Goal: Information Seeking & Learning: Learn about a topic

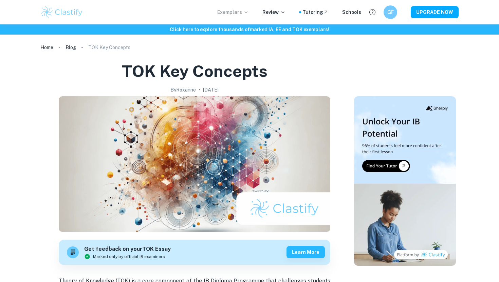
click at [235, 14] on p "Exemplars" at bounding box center [233, 11] width 32 height 7
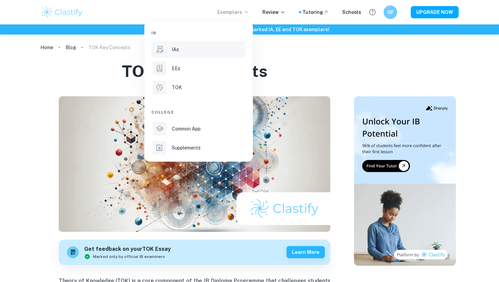
click at [180, 55] on li "IAs" at bounding box center [198, 49] width 94 height 16
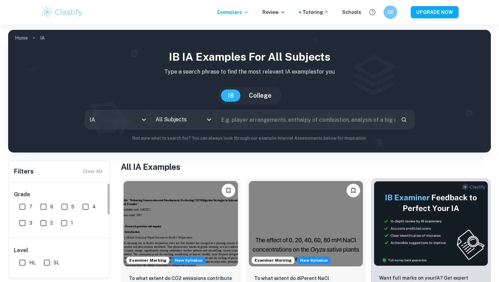
scroll to position [18, 0]
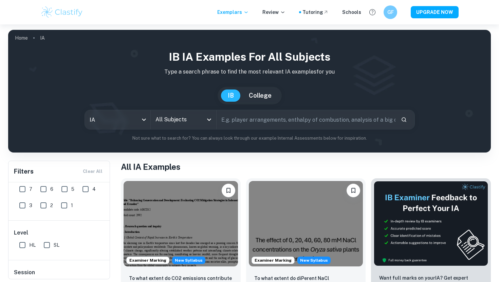
click at [22, 189] on input "7" at bounding box center [23, 189] width 14 height 14
checkbox input "true"
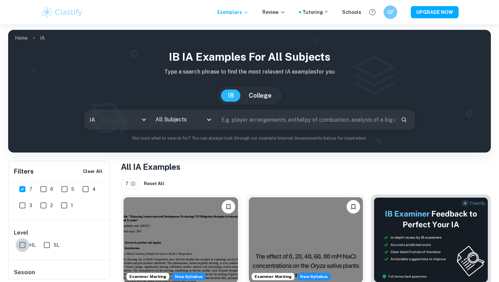
click at [23, 246] on input "HL" at bounding box center [23, 245] width 14 height 14
checkbox input "true"
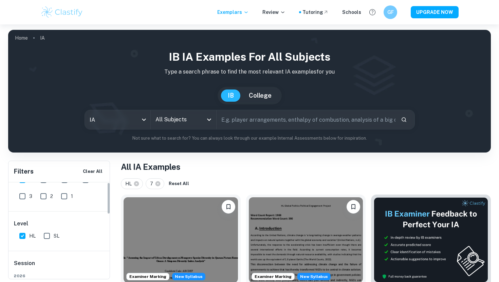
scroll to position [0, 0]
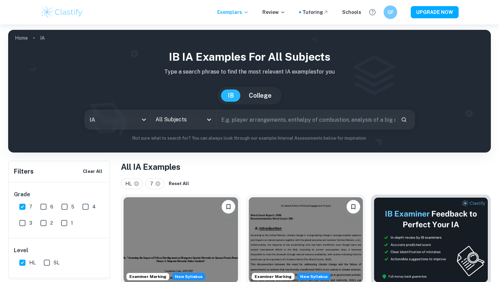
click at [236, 114] on input "text" at bounding box center [305, 119] width 179 height 19
type input "maths"
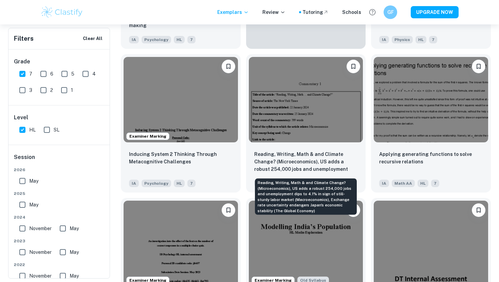
scroll to position [1293, 0]
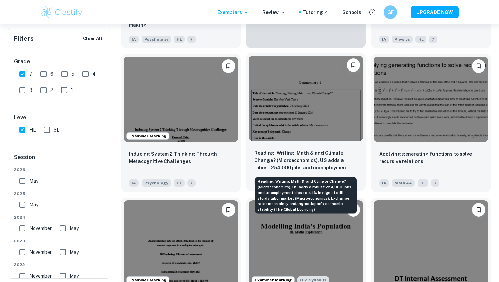
click at [295, 163] on p "Reading, Writing, Math & and Climate Change? (Microeconomics), US adds a robust…" at bounding box center [305, 160] width 103 height 23
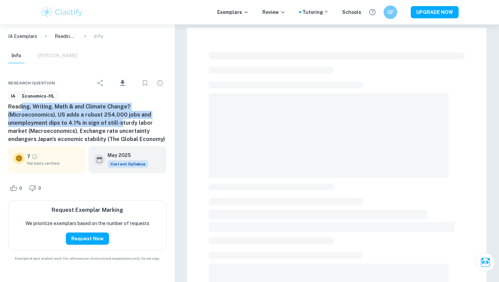
drag, startPoint x: 21, startPoint y: 105, endPoint x: 117, endPoint y: 123, distance: 97.7
click at [117, 123] on h6 "Reading, Writing, Math & and Climate Change? (Microeconomics), US adds a robust…" at bounding box center [87, 123] width 158 height 41
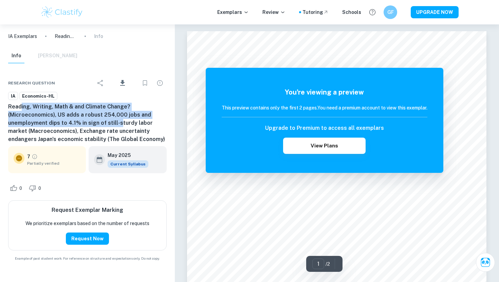
click at [117, 123] on h6 "Reading, Writing, Math & and Climate Change? (Microeconomics), US adds a robust…" at bounding box center [87, 123] width 158 height 41
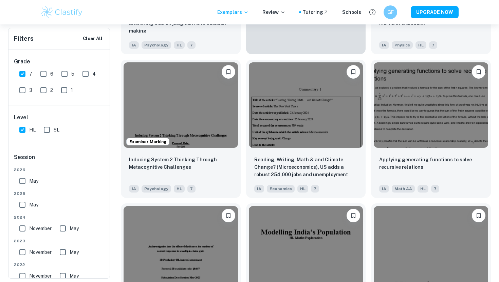
scroll to position [1272, 0]
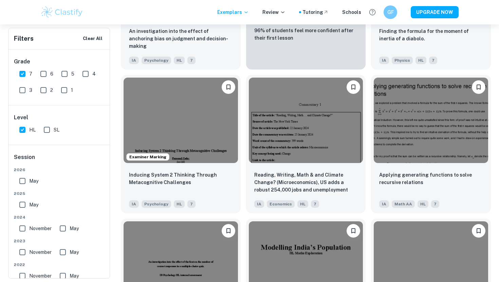
click at [35, 36] on div "Filters Clear All" at bounding box center [58, 38] width 101 height 21
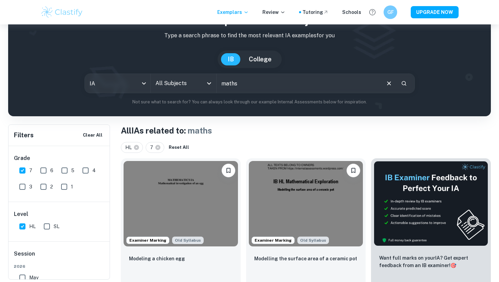
scroll to position [37, 0]
click at [194, 92] on div "All Subjects" at bounding box center [183, 83] width 65 height 19
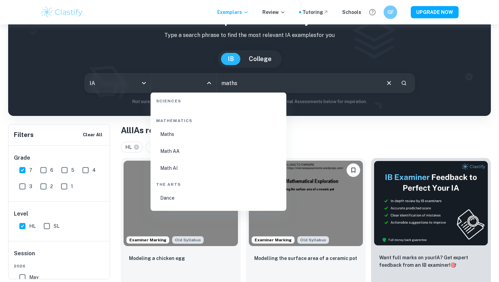
scroll to position [1152, 0]
click at [178, 172] on li "Math AI" at bounding box center [218, 170] width 130 height 16
type input "Math AI"
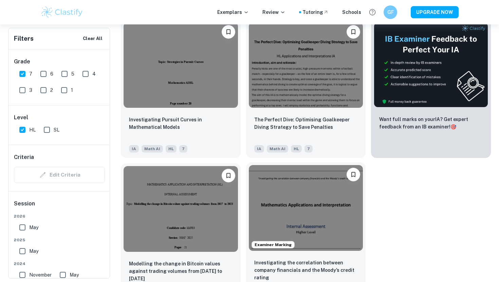
scroll to position [257, 0]
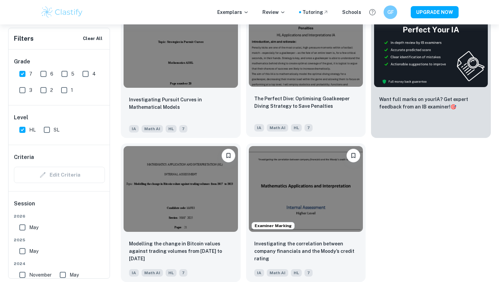
click at [302, 121] on div "7" at bounding box center [307, 126] width 11 height 11
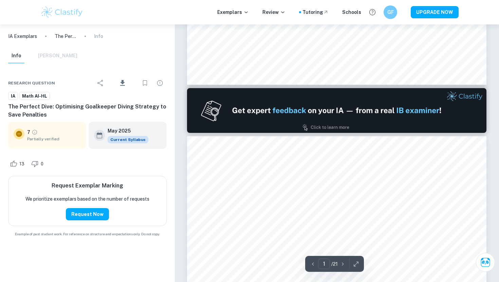
type input "2"
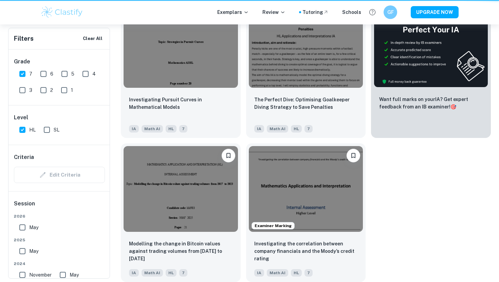
scroll to position [257, 0]
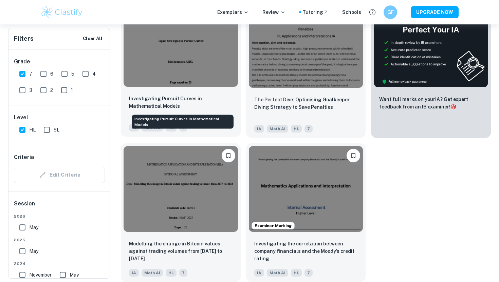
click at [187, 104] on p "Investigating Pursuit Curves in Mathematical Models" at bounding box center [180, 102] width 103 height 15
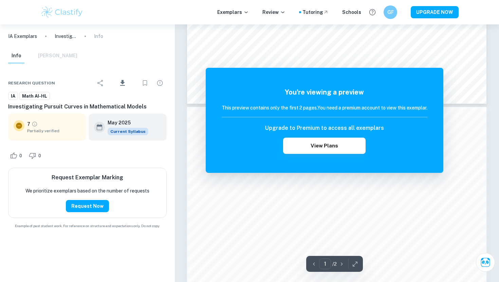
scroll to position [318, 0]
drag, startPoint x: 308, startPoint y: 105, endPoint x: 381, endPoint y: 107, distance: 72.9
click at [379, 106] on h6 "This preview contains only the first 2 pages. You need a premium account to vie…" at bounding box center [324, 107] width 206 height 7
click at [381, 107] on h6 "This preview contains only the first 2 pages. You need a premium account to vie…" at bounding box center [324, 107] width 206 height 7
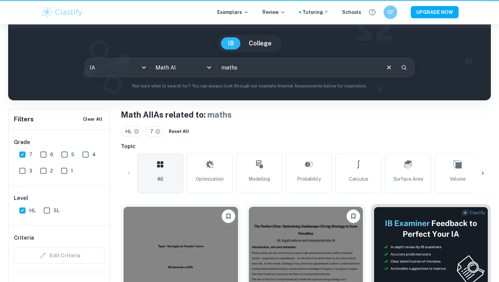
scroll to position [257, 0]
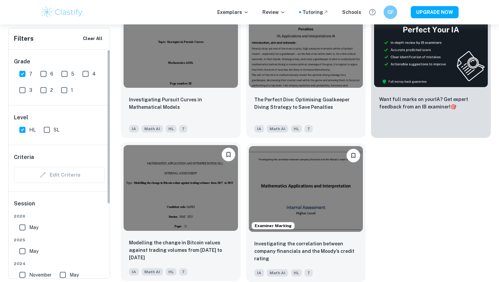
click at [206, 224] on img at bounding box center [180, 187] width 114 height 85
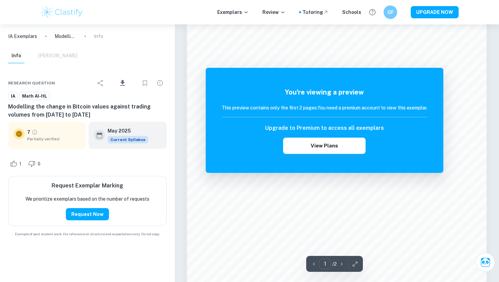
scroll to position [573, 0]
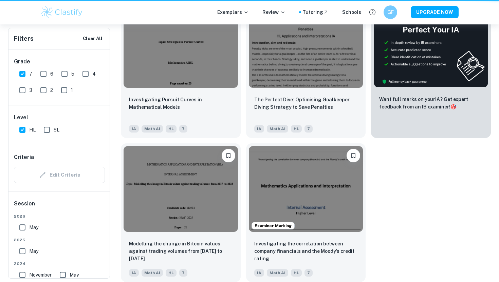
scroll to position [257, 0]
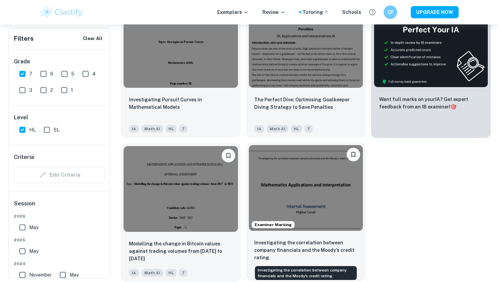
click at [340, 248] on p "Investigating the correlation between company financials and the Moody’s credit…" at bounding box center [305, 250] width 103 height 22
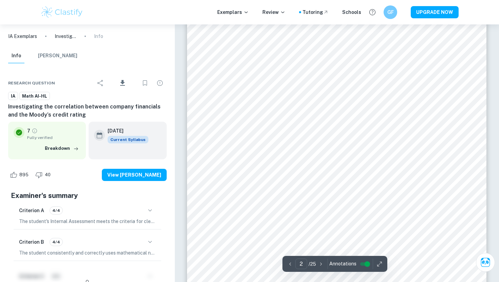
scroll to position [600, 0]
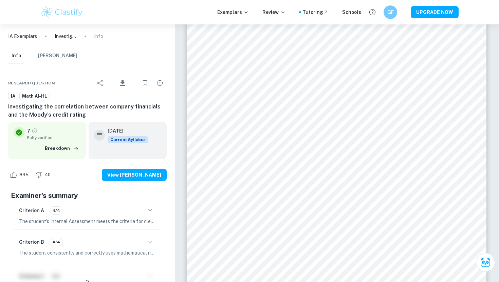
type input "1"
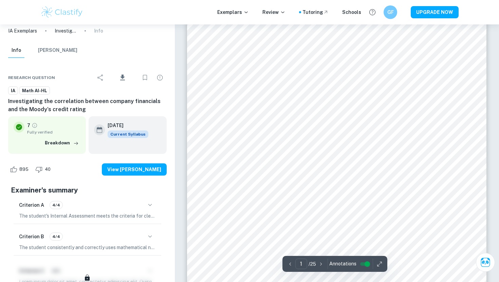
scroll to position [79, 0]
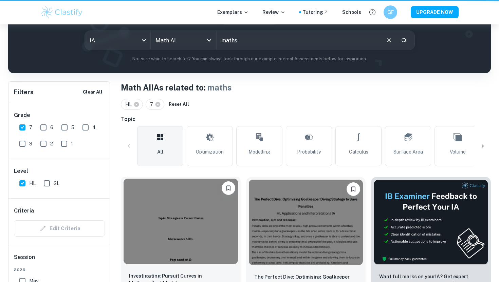
scroll to position [257, 0]
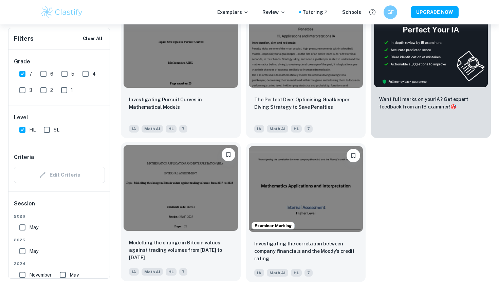
click at [180, 218] on img at bounding box center [180, 187] width 114 height 85
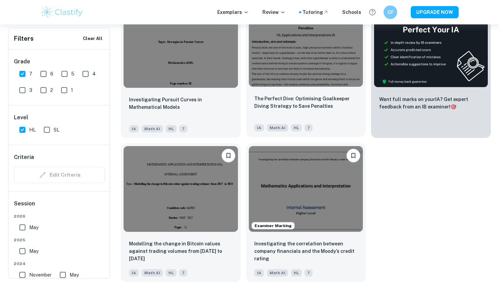
click at [336, 101] on p "The Perfect Dive: Optimising Goalkeeper Diving Strategy to Save Penalties" at bounding box center [305, 102] width 103 height 15
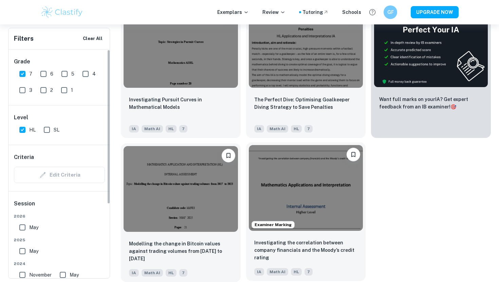
click at [303, 208] on img at bounding box center [306, 187] width 114 height 85
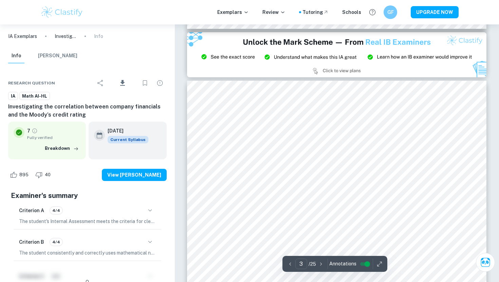
scroll to position [898, 0]
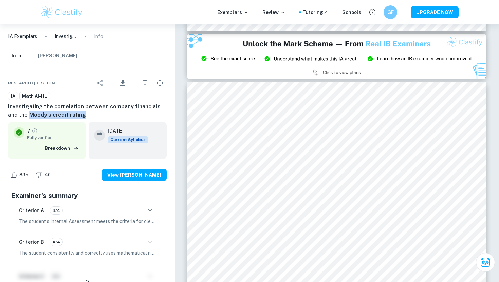
drag, startPoint x: 17, startPoint y: 112, endPoint x: 86, endPoint y: 118, distance: 68.8
click at [86, 118] on h6 "Investigating the correlation between company financials and the Moody’s credit…" at bounding box center [87, 111] width 158 height 16
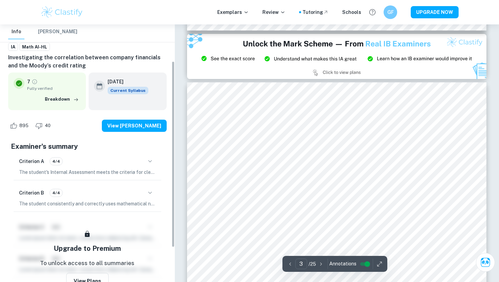
scroll to position [53, 0]
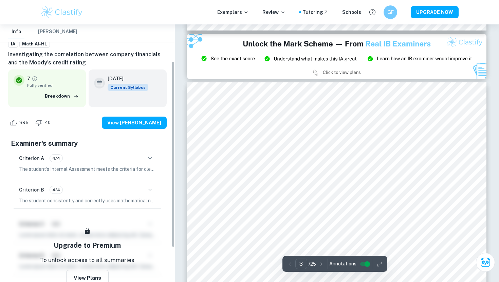
type input "2"
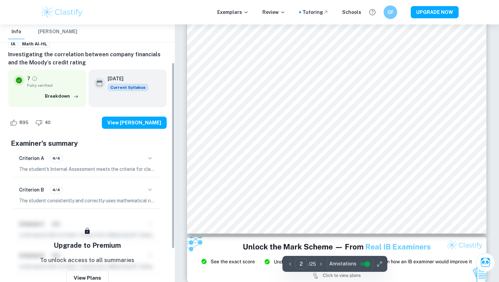
scroll to position [671, 0]
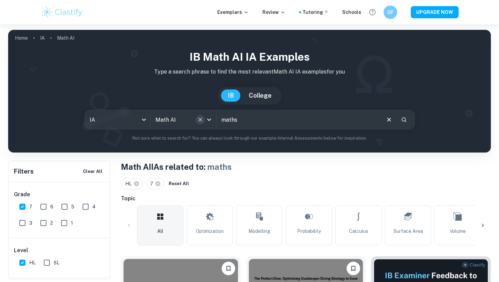
click at [203, 121] on button "Clear" at bounding box center [199, 119] width 9 height 9
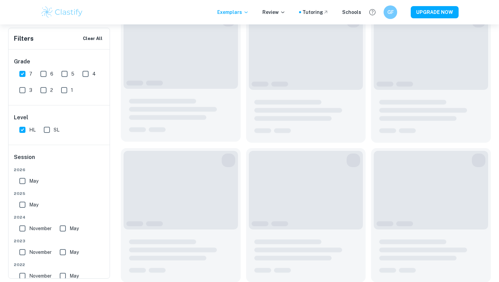
scroll to position [192, 0]
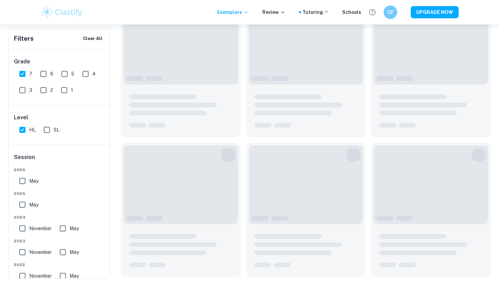
click at [21, 12] on div "Exemplars Review Tutoring Schools GF UPGRADE NOW" at bounding box center [249, 12] width 499 height 24
click at [26, 8] on div "Exemplars Review Tutoring Schools GF UPGRADE NOW" at bounding box center [249, 12] width 499 height 24
click at [49, 8] on img at bounding box center [61, 12] width 43 height 14
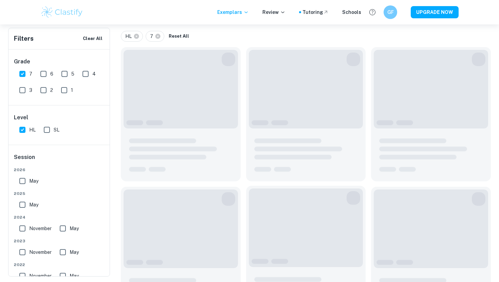
scroll to position [78, 0]
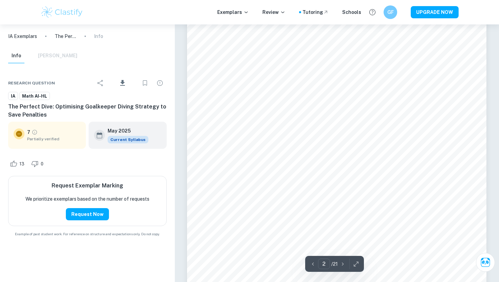
scroll to position [221, 0]
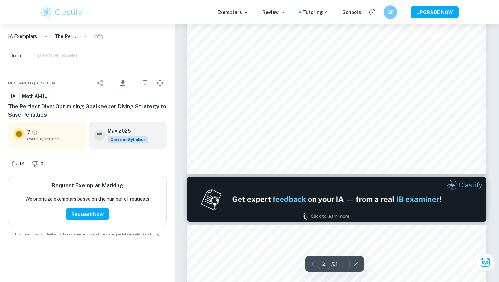
type input "1"
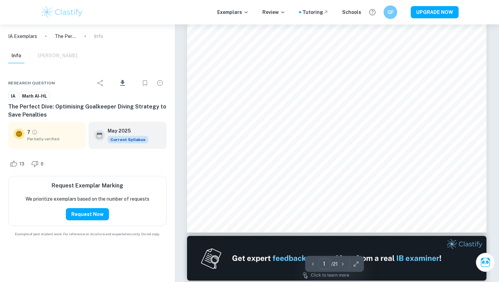
scroll to position [0, 0]
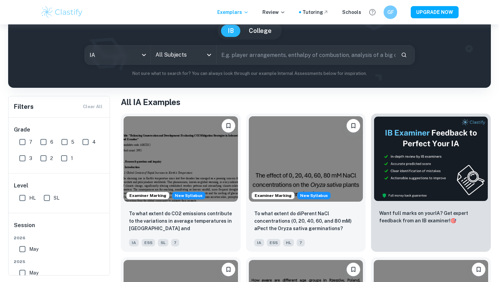
scroll to position [66, 0]
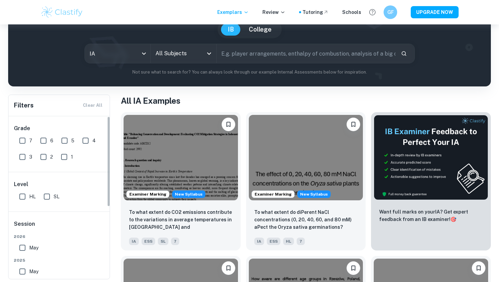
click at [27, 136] on input "7" at bounding box center [23, 141] width 14 height 14
checkbox input "true"
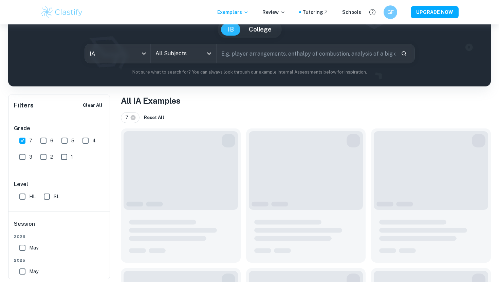
click at [28, 201] on input "HL" at bounding box center [23, 197] width 14 height 14
checkbox input "true"
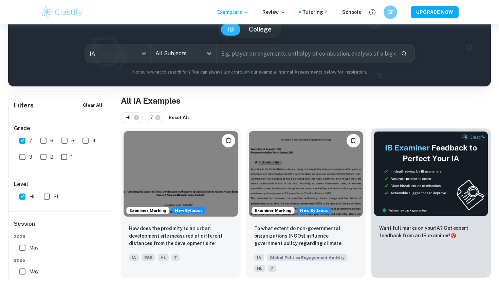
click at [245, 50] on input "text" at bounding box center [305, 53] width 179 height 19
type input "maths"
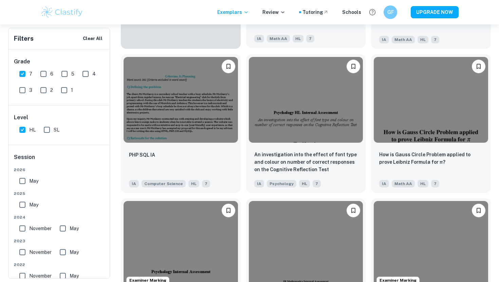
scroll to position [574, 0]
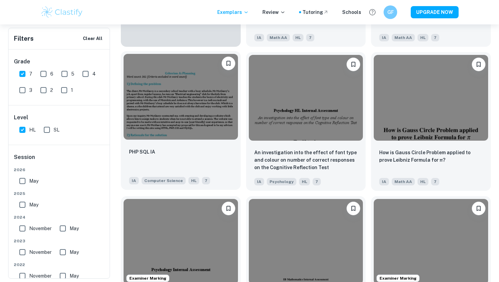
click at [193, 147] on div "PHP SQL IA IA Computer Science HL 7" at bounding box center [181, 165] width 120 height 47
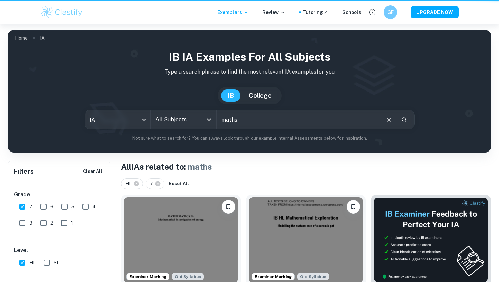
scroll to position [574, 0]
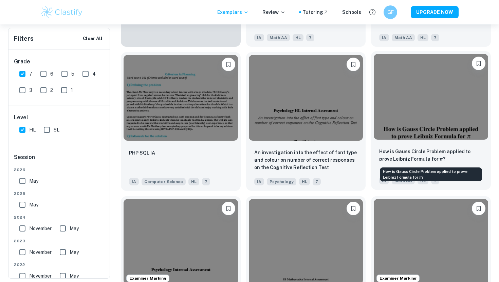
click at [466, 155] on p "How is Gauss Circle Problem applied to prove Leibniz Formula for π?" at bounding box center [430, 155] width 103 height 15
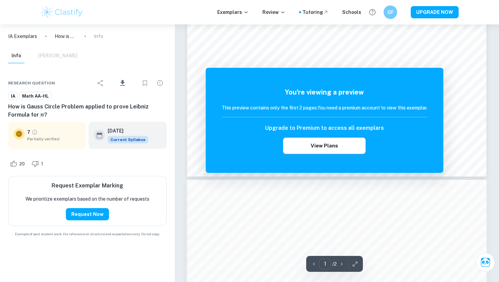
scroll to position [280, 0]
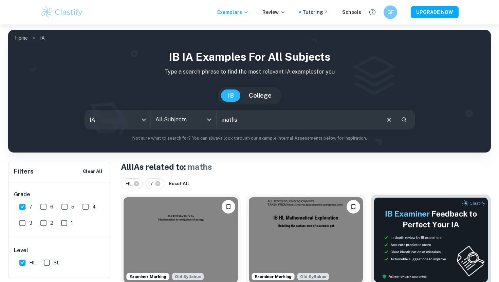
click at [187, 123] on input "All Subjects" at bounding box center [178, 119] width 49 height 13
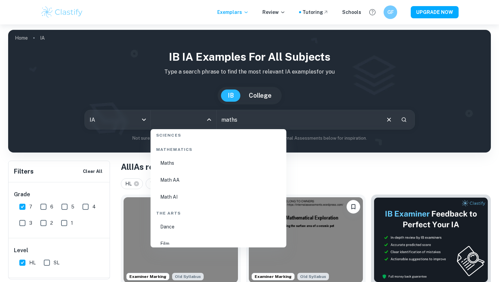
scroll to position [1169, 0]
click at [179, 187] on li "Math AI" at bounding box center [218, 190] width 130 height 16
type input "Math AI"
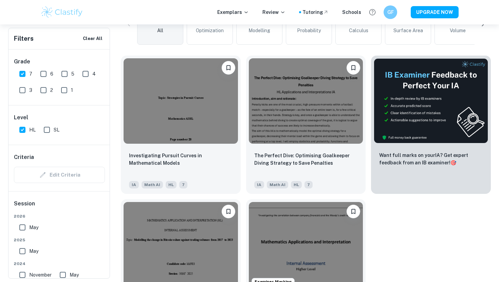
scroll to position [204, 0]
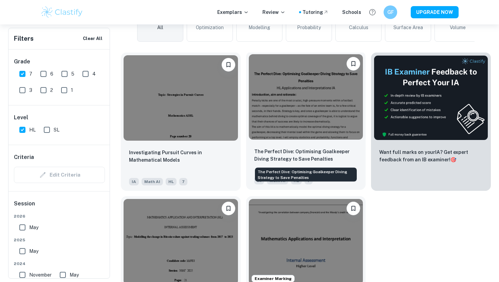
click at [311, 158] on p "The Perfect Dive: Optimising Goalkeeper Diving Strategy to Save Penalties" at bounding box center [305, 155] width 103 height 15
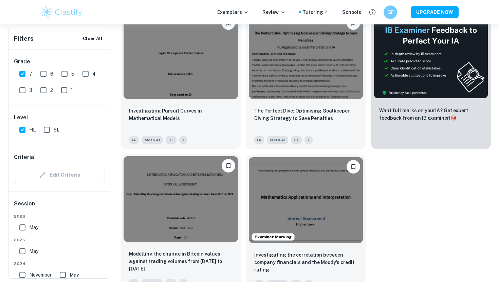
scroll to position [257, 0]
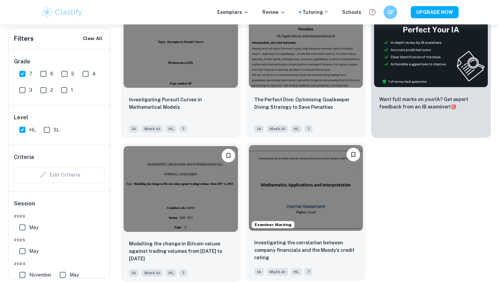
click at [300, 246] on p "Investigating the correlation between company financials and the Moody’s credit…" at bounding box center [305, 250] width 103 height 22
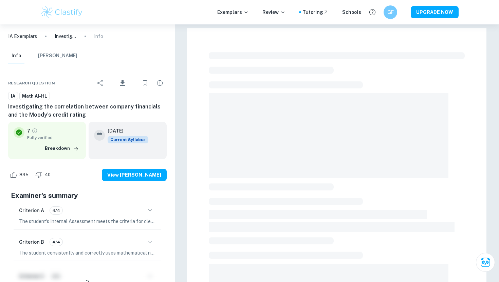
scroll to position [24, 0]
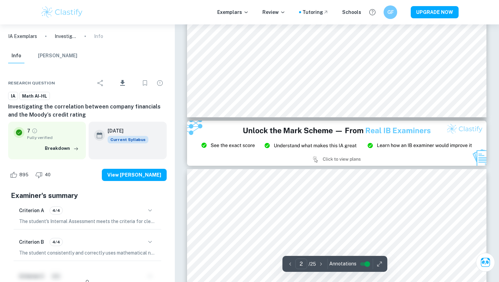
type input "3"
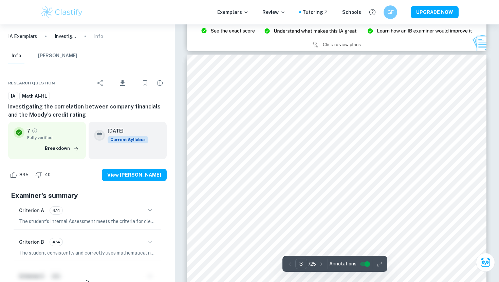
scroll to position [927, 0]
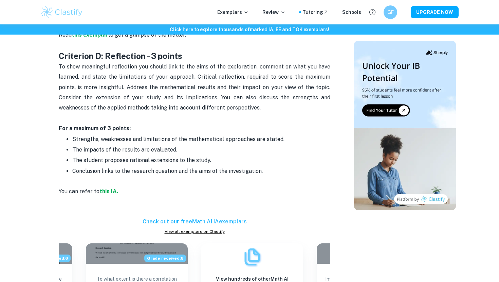
scroll to position [810, 0]
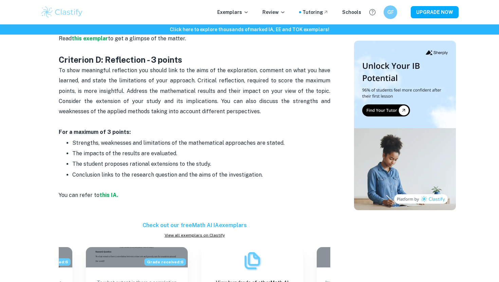
drag, startPoint x: 62, startPoint y: 137, endPoint x: 272, endPoint y: 166, distance: 212.0
click at [272, 166] on div "Math AI IA Criteria and Checklist Is your Math AI internal assessment stressing…" at bounding box center [194, 134] width 271 height 1336
copy div "loremips D: Sitametconse - 4 adipis Elit seddoeiusmodt incidi ut laboreet, dolo…"
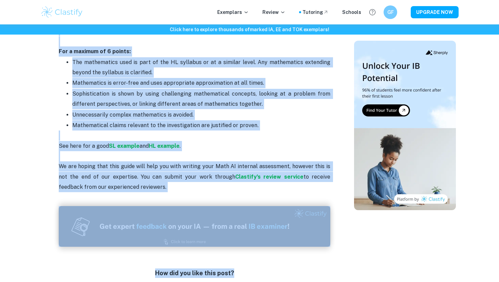
scroll to position [1424, 0]
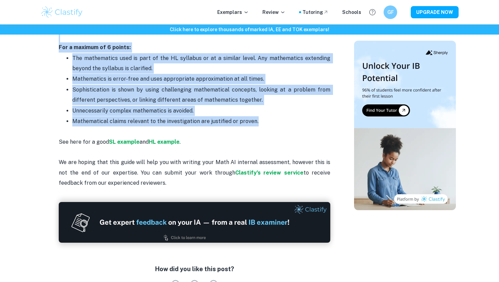
drag, startPoint x: 100, startPoint y: 136, endPoint x: 262, endPoint y: 110, distance: 163.5
copy div "Loremipsu D - Sit am consectetur: AD - 5 elitse Doe temporincid utlabore etdolo…"
